Goal: Communication & Community: Answer question/provide support

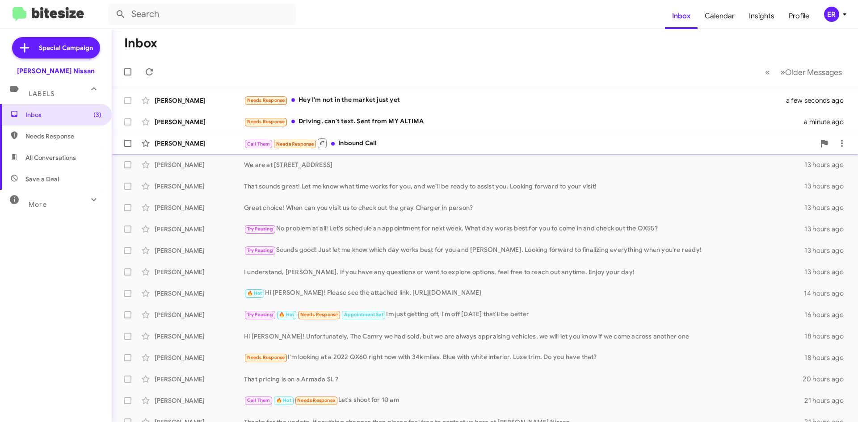
click at [403, 145] on div "Call Them Needs Response Inbound Call" at bounding box center [529, 143] width 571 height 11
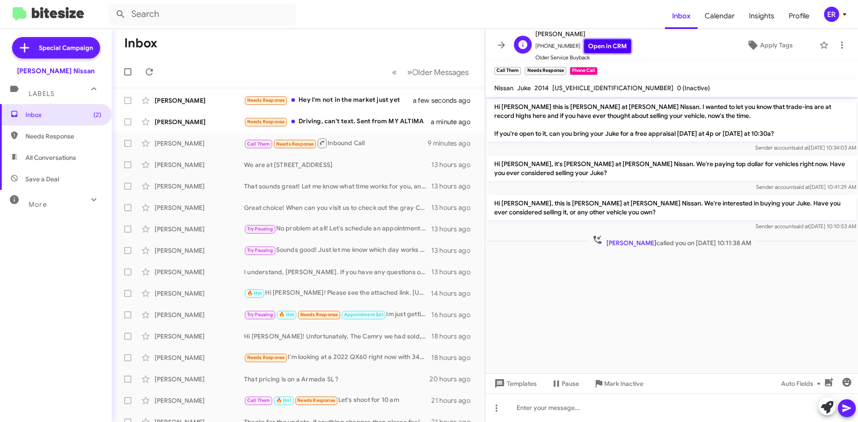
click at [590, 46] on link "Open in CRM" at bounding box center [607, 46] width 47 height 14
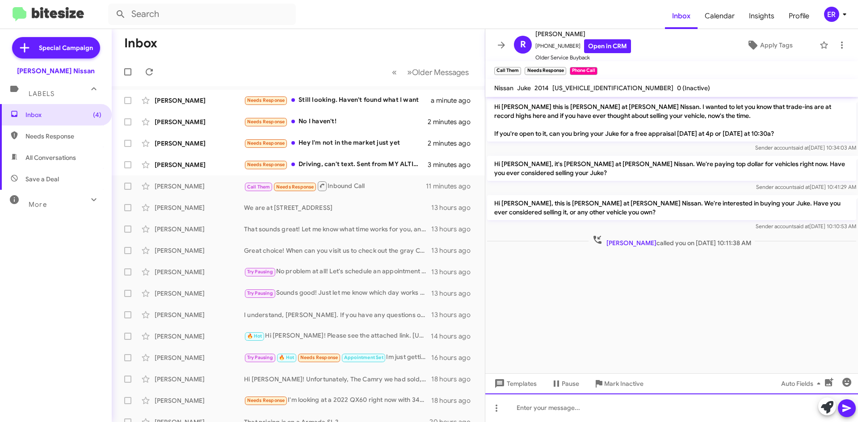
click at [607, 411] on div at bounding box center [671, 408] width 373 height 29
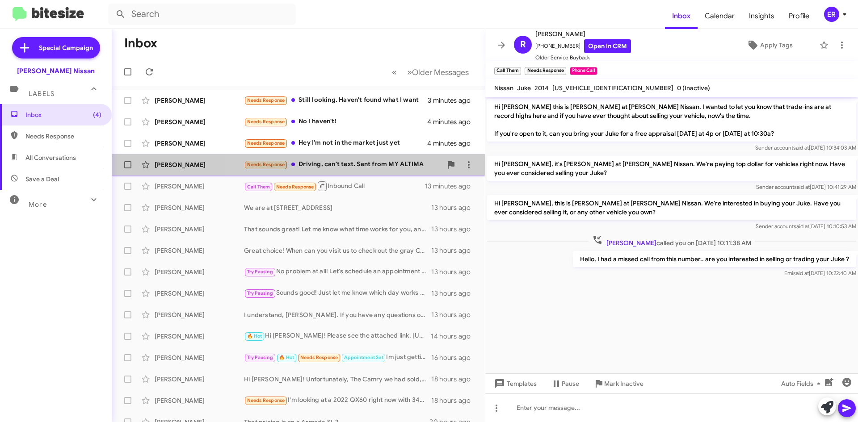
click at [371, 171] on div "[PERSON_NAME] Needs Response Driving, can't text. Sent from MY ALTIMA 5 minutes…" at bounding box center [298, 165] width 359 height 18
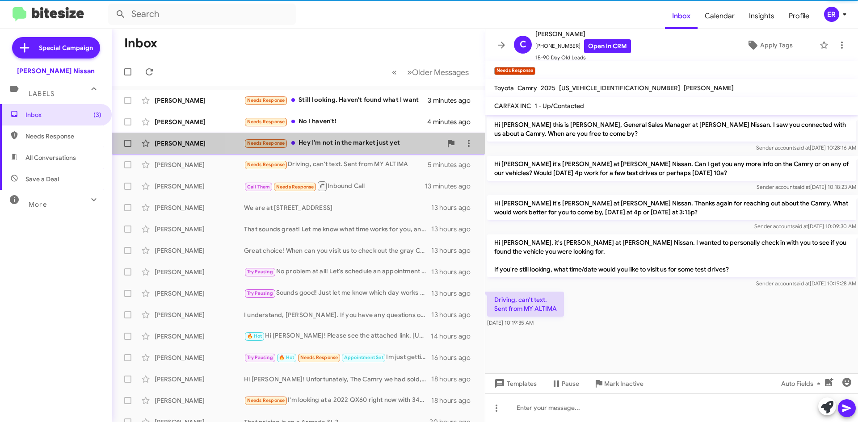
click at [367, 152] on span "[PERSON_NAME] Needs Response Hey I'm not in the market just yet 4 minutes ago" at bounding box center [298, 143] width 373 height 21
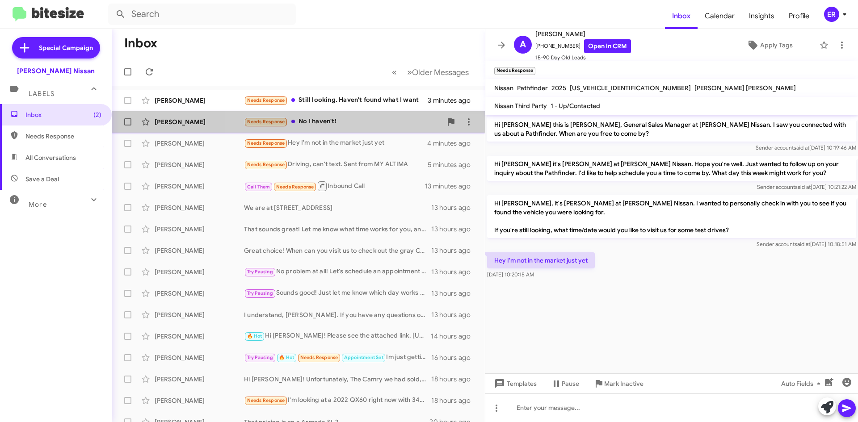
click at [354, 130] on div "[PERSON_NAME] Needs Response No I haven't! 4 minutes ago" at bounding box center [298, 122] width 359 height 18
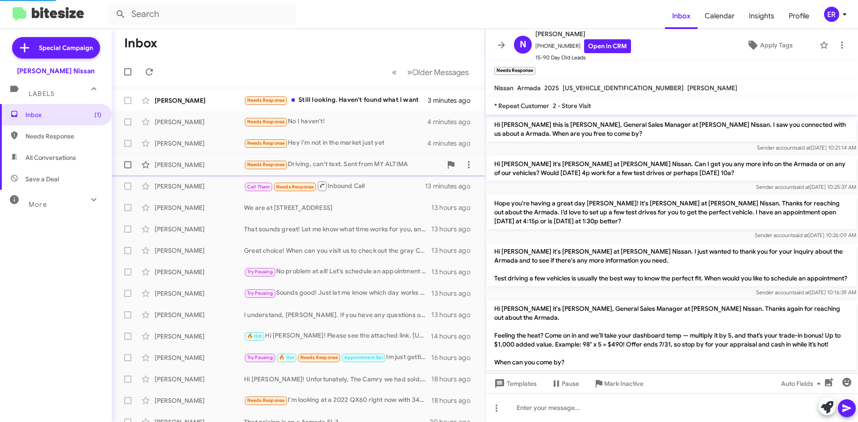
scroll to position [231, 0]
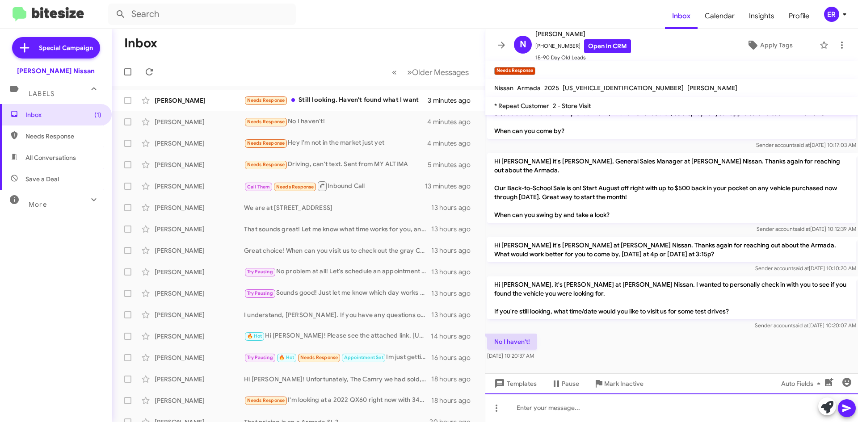
click at [558, 414] on div at bounding box center [671, 408] width 373 height 29
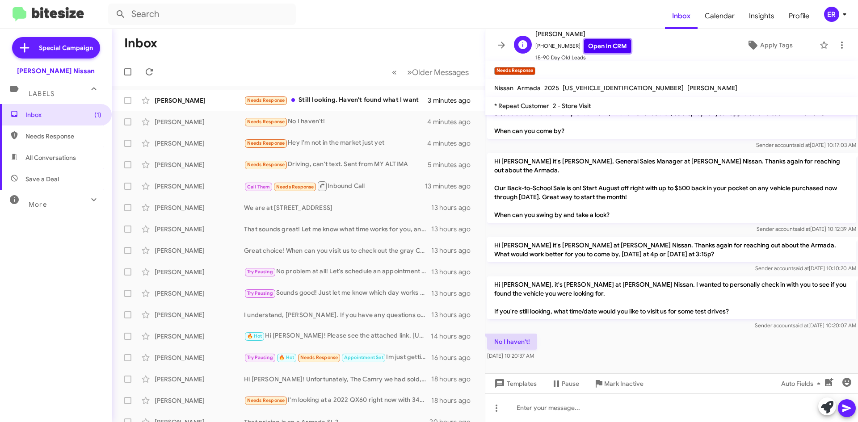
click at [595, 43] on link "Open in CRM" at bounding box center [607, 46] width 47 height 14
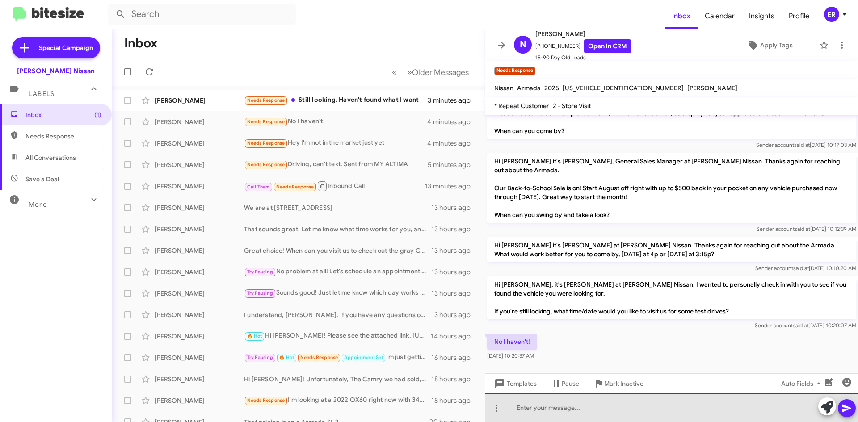
click at [529, 410] on div at bounding box center [671, 408] width 373 height 29
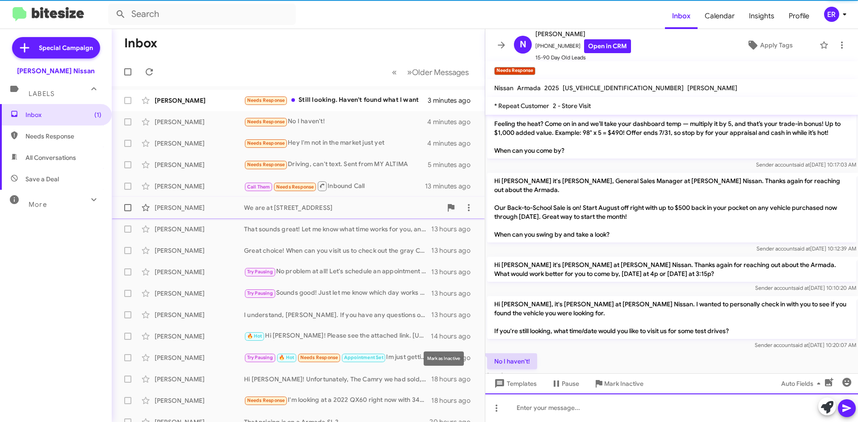
scroll to position [264, 0]
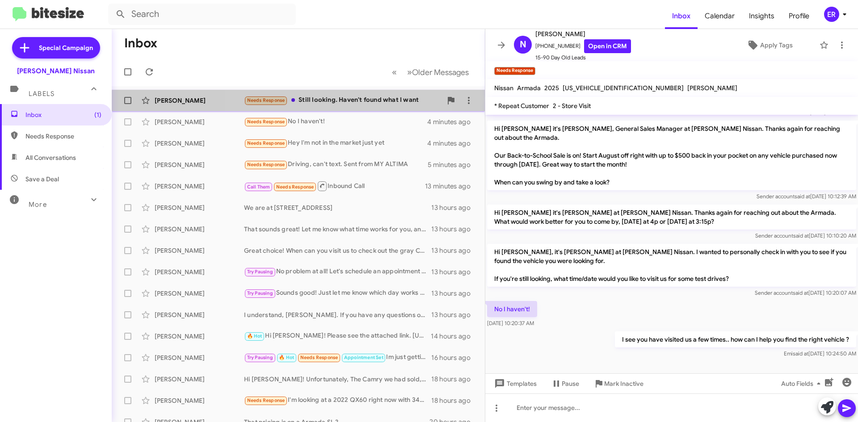
click at [335, 110] on span "[PERSON_NAME] Needs Response Still looking. Haven't found what I want 3 minutes…" at bounding box center [298, 100] width 373 height 21
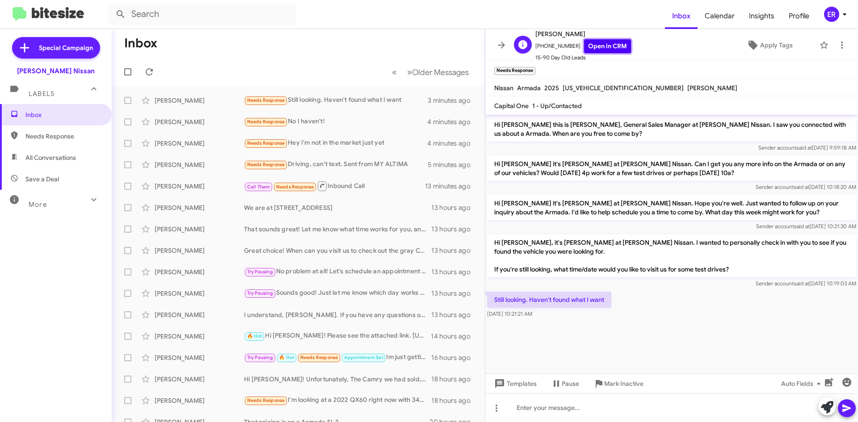
click at [585, 44] on link "Open in CRM" at bounding box center [607, 46] width 47 height 14
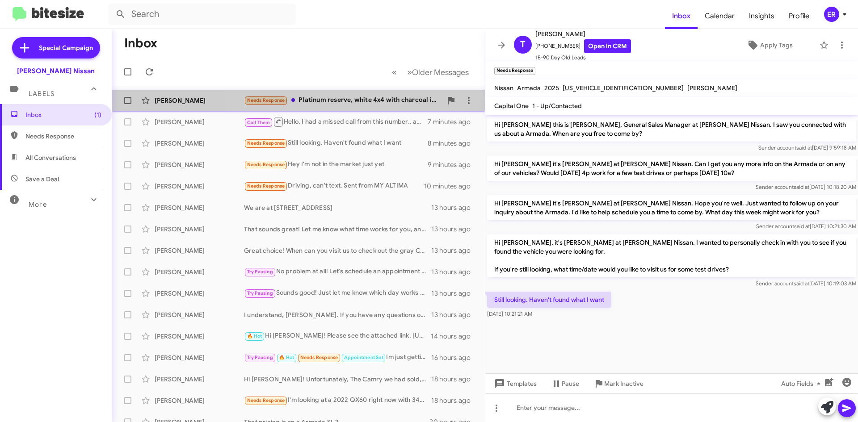
click at [366, 92] on div "[PERSON_NAME] Needs Response Platinum reserve, white 4x4 with charcoal interior…" at bounding box center [298, 101] width 359 height 18
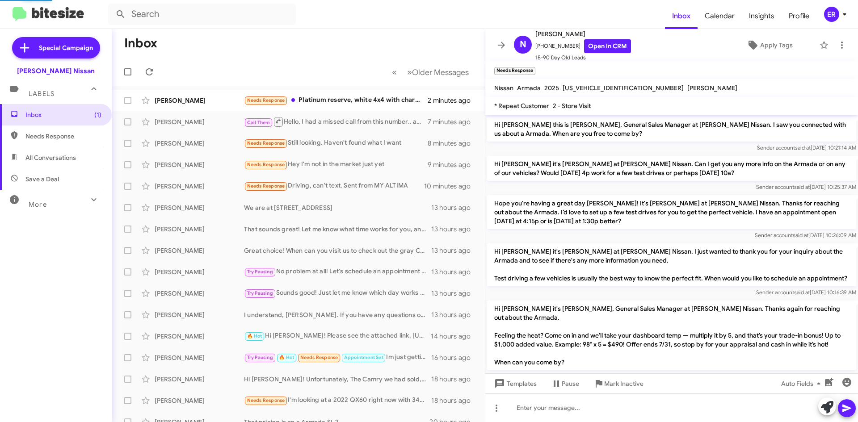
scroll to position [297, 0]
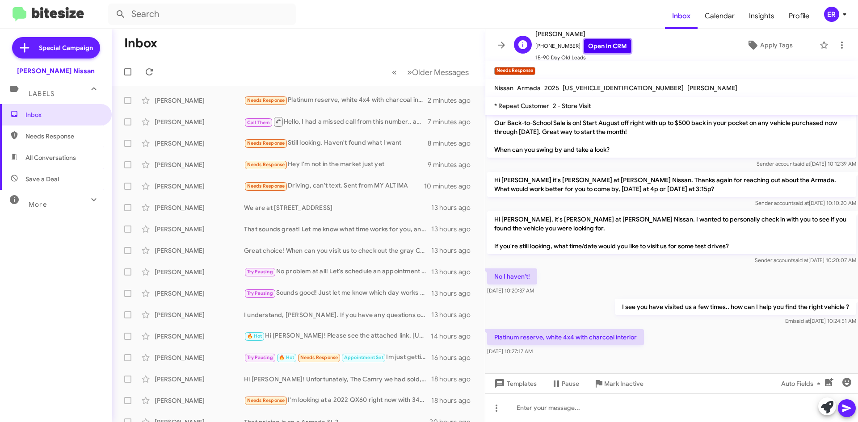
click at [598, 46] on link "Open in CRM" at bounding box center [607, 46] width 47 height 14
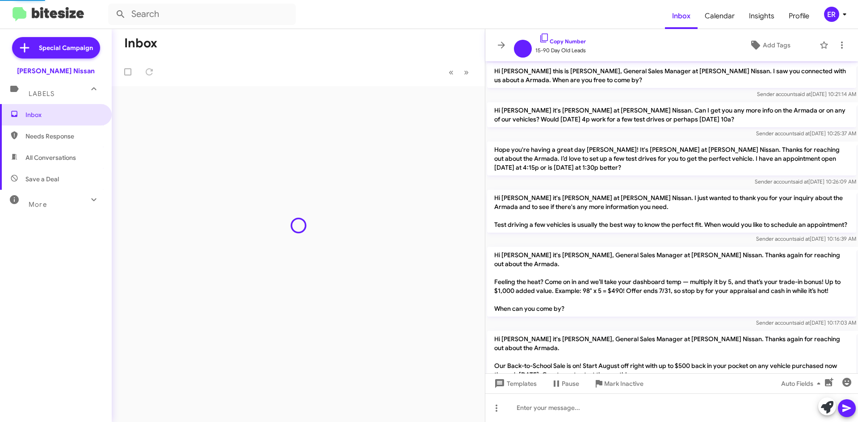
scroll to position [243, 0]
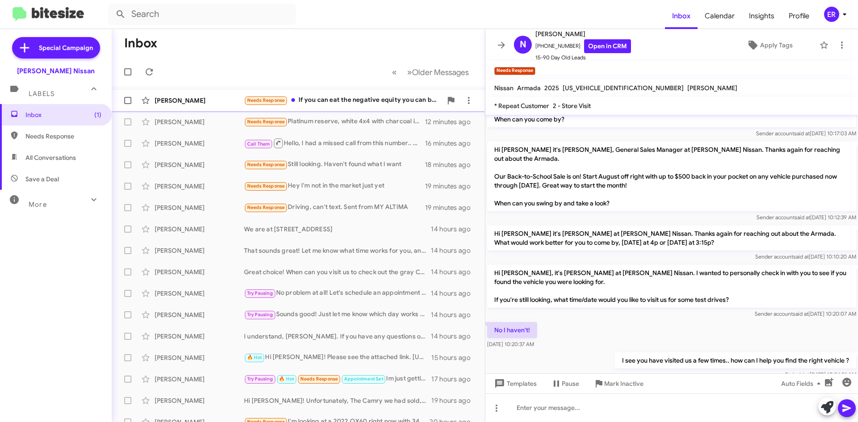
click at [342, 97] on div "Needs Response If you can eat the negative equity you can buy it [DATE]." at bounding box center [343, 100] width 198 height 10
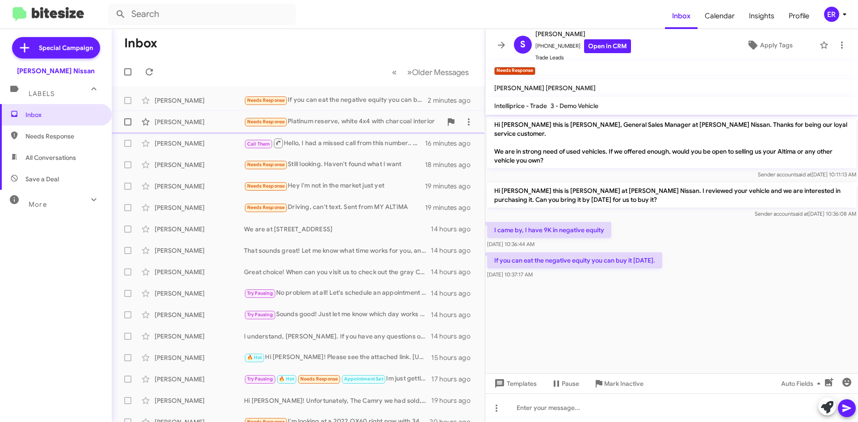
click at [340, 125] on div "Needs Response Platinum reserve, white 4x4 with charcoal interior" at bounding box center [343, 122] width 198 height 10
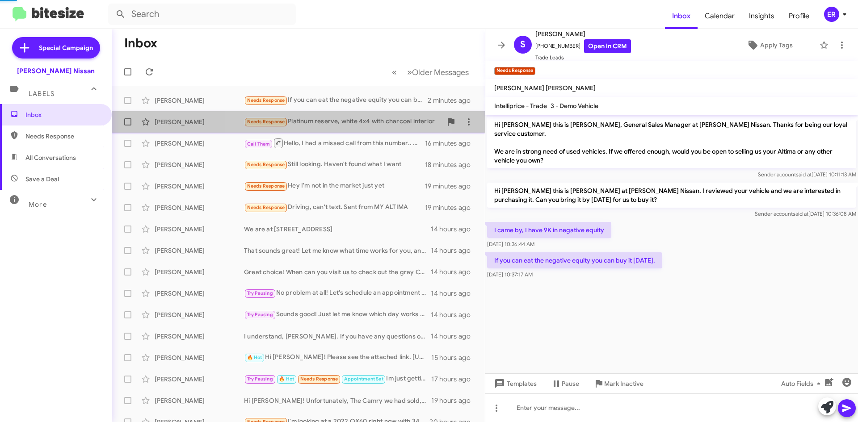
scroll to position [297, 0]
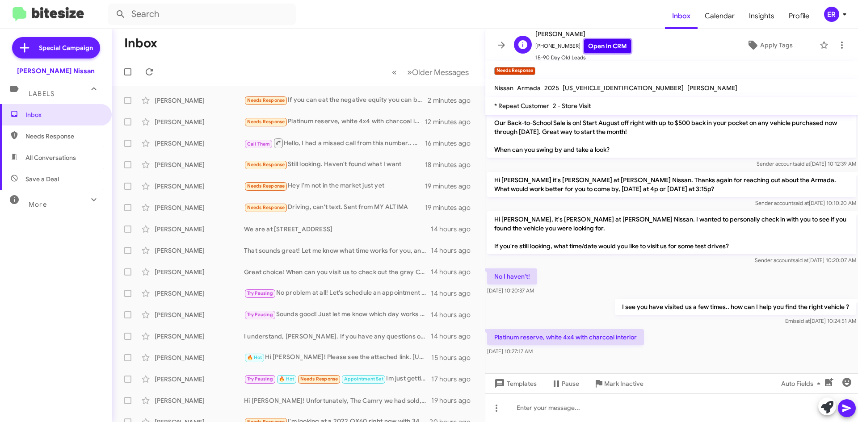
click at [593, 44] on link "Open in CRM" at bounding box center [607, 46] width 47 height 14
click at [214, 163] on div "[PERSON_NAME]" at bounding box center [199, 164] width 89 height 9
